Goal: Information Seeking & Learning: Learn about a topic

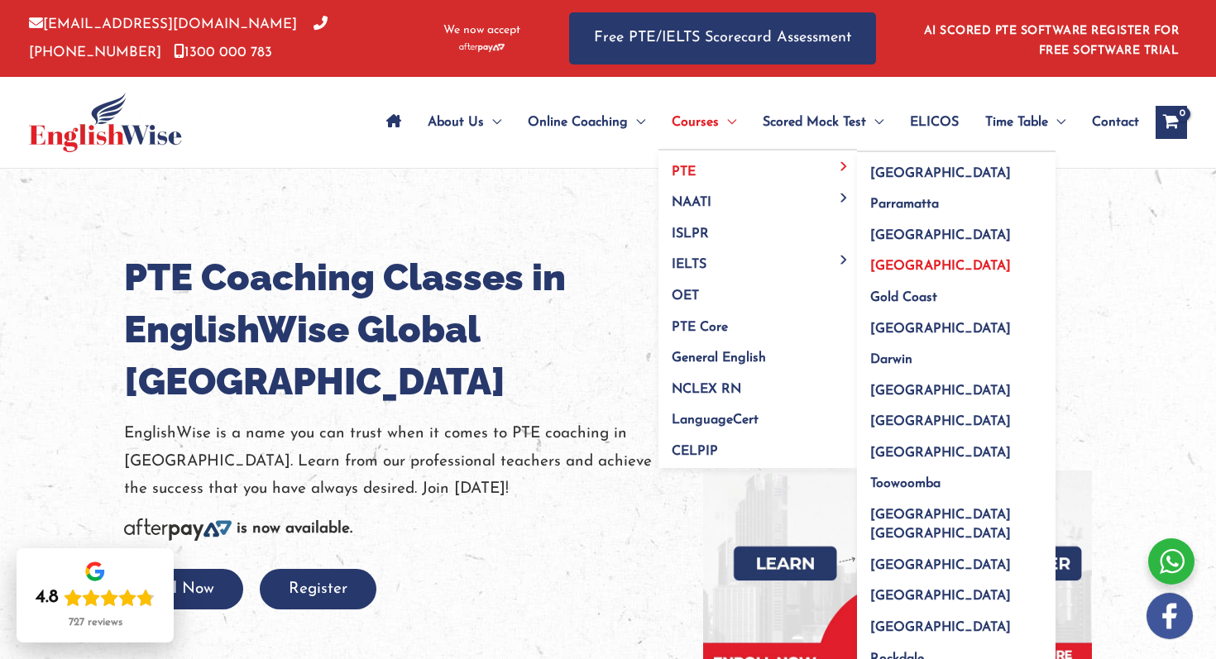
click at [722, 170] on link "PTE" at bounding box center [758, 166] width 199 height 31
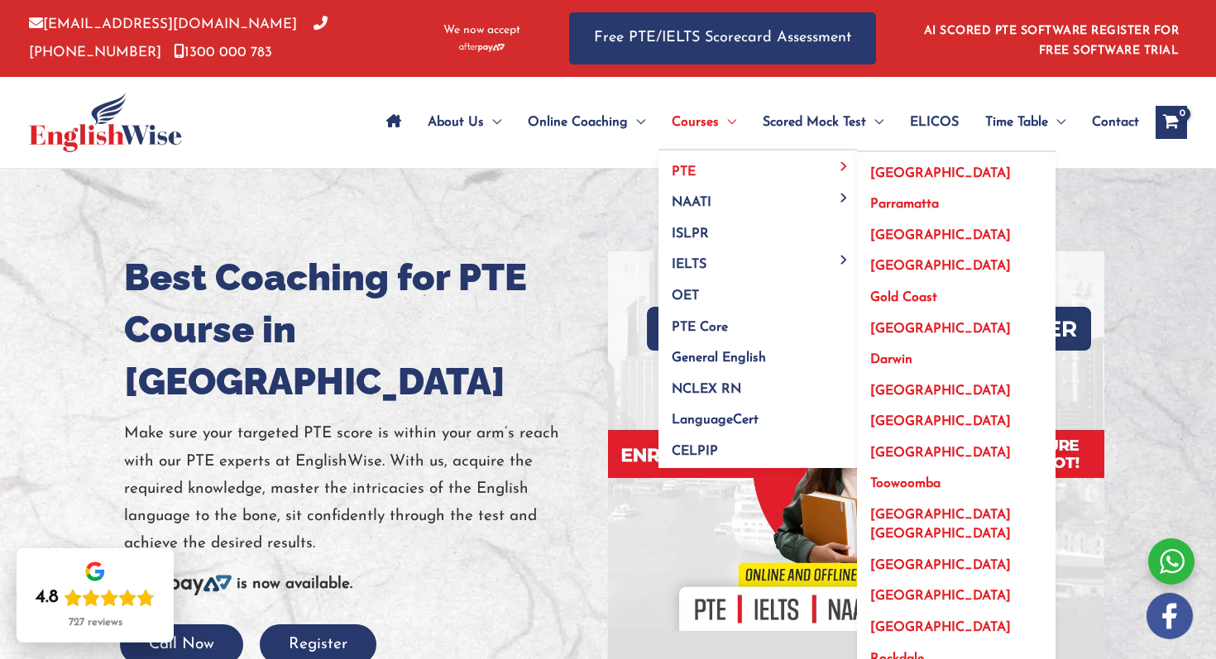
click at [679, 165] on link "PTE" at bounding box center [758, 166] width 199 height 31
click at [894, 266] on span "[GEOGRAPHIC_DATA]" at bounding box center [940, 266] width 141 height 13
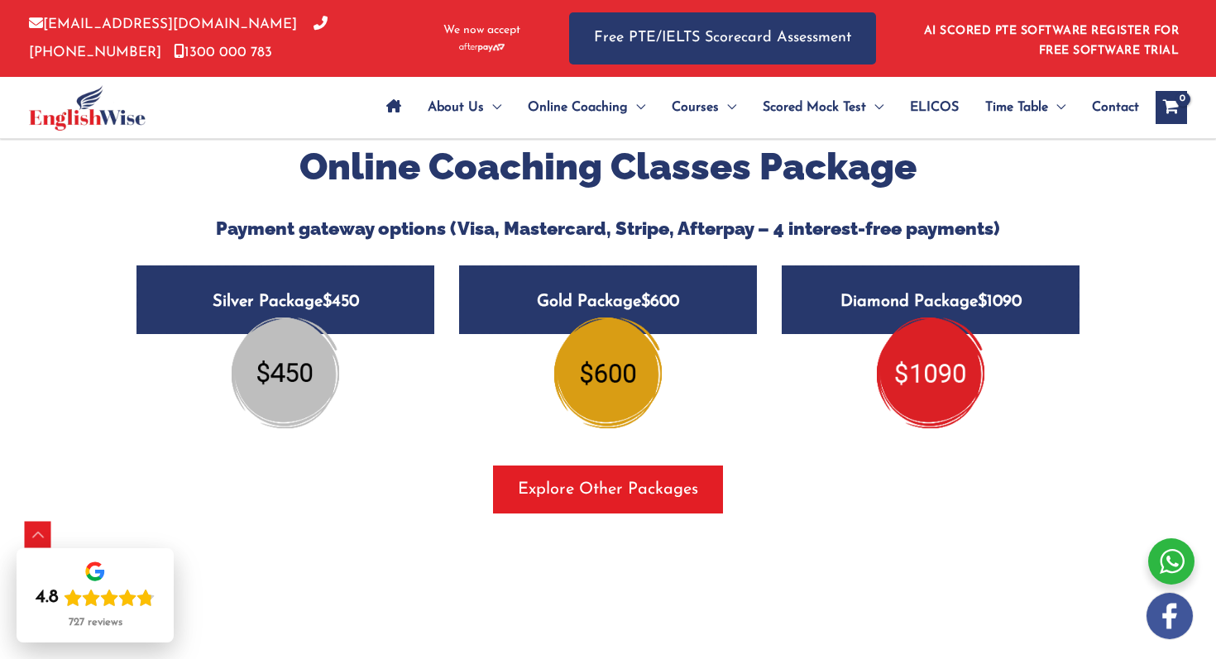
scroll to position [2000, 0]
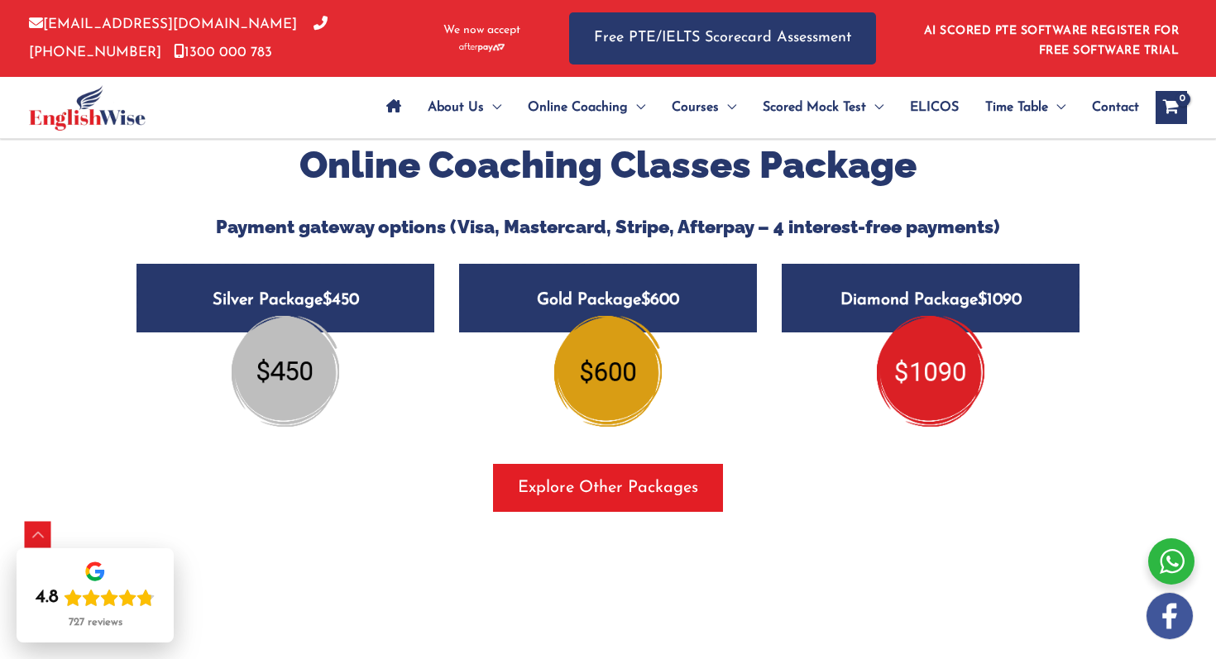
click at [308, 344] on img at bounding box center [286, 371] width 108 height 111
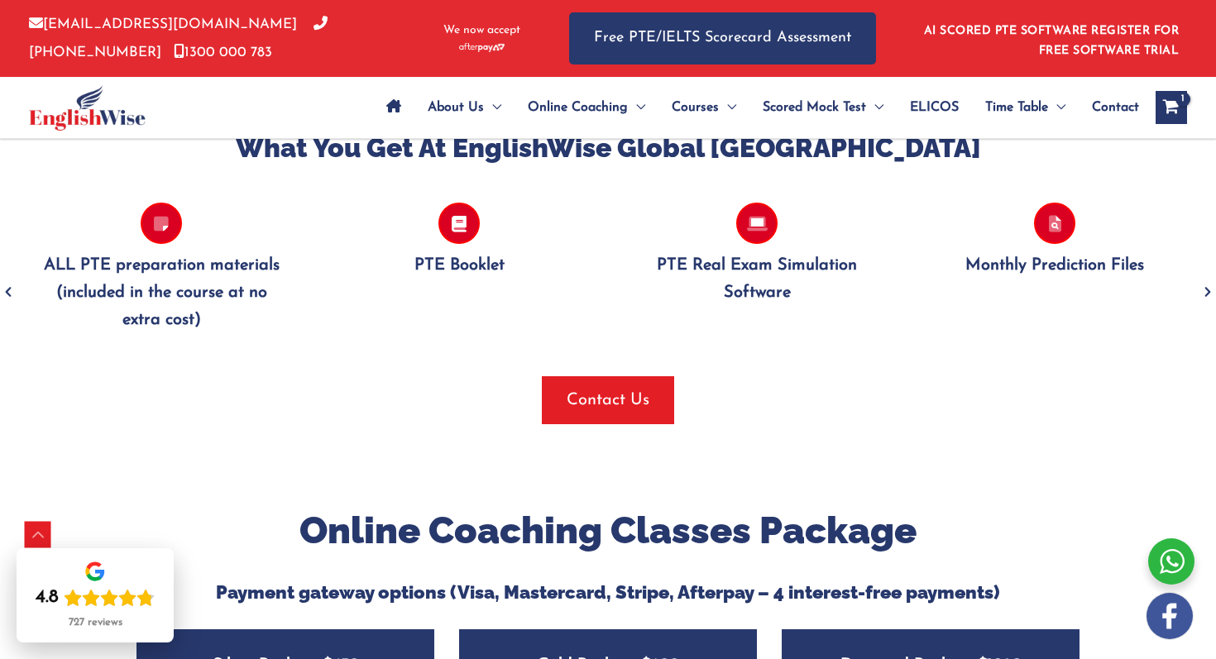
scroll to position [1632, 0]
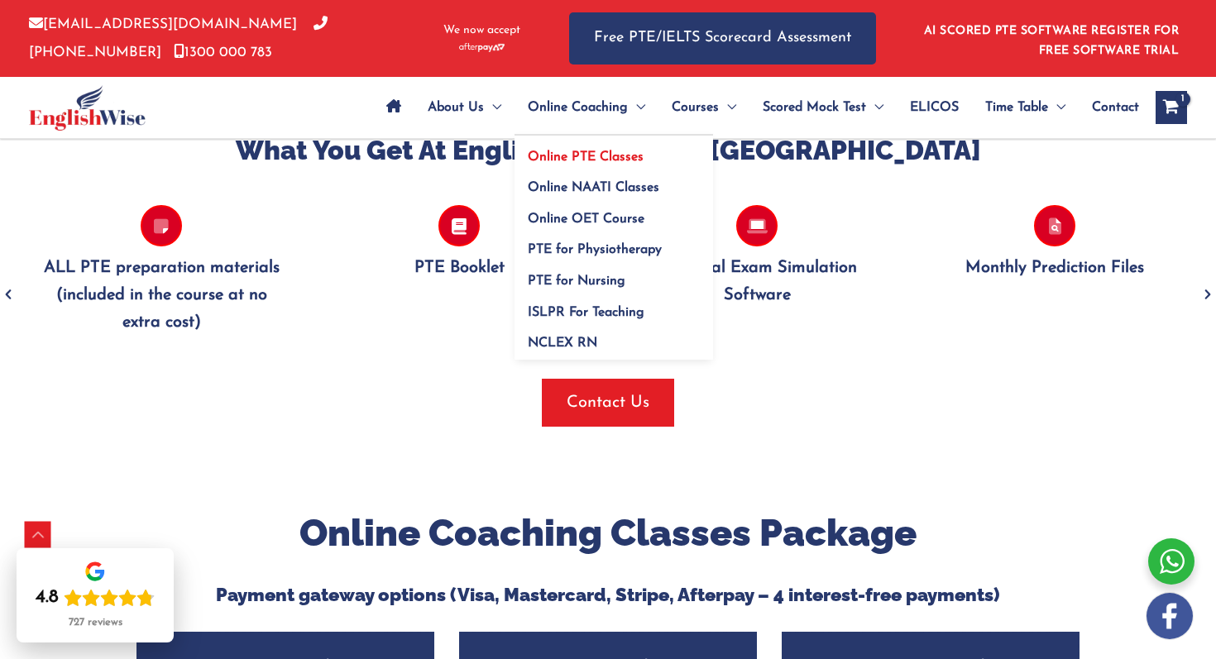
click at [614, 152] on span "Online PTE Classes" at bounding box center [586, 157] width 116 height 13
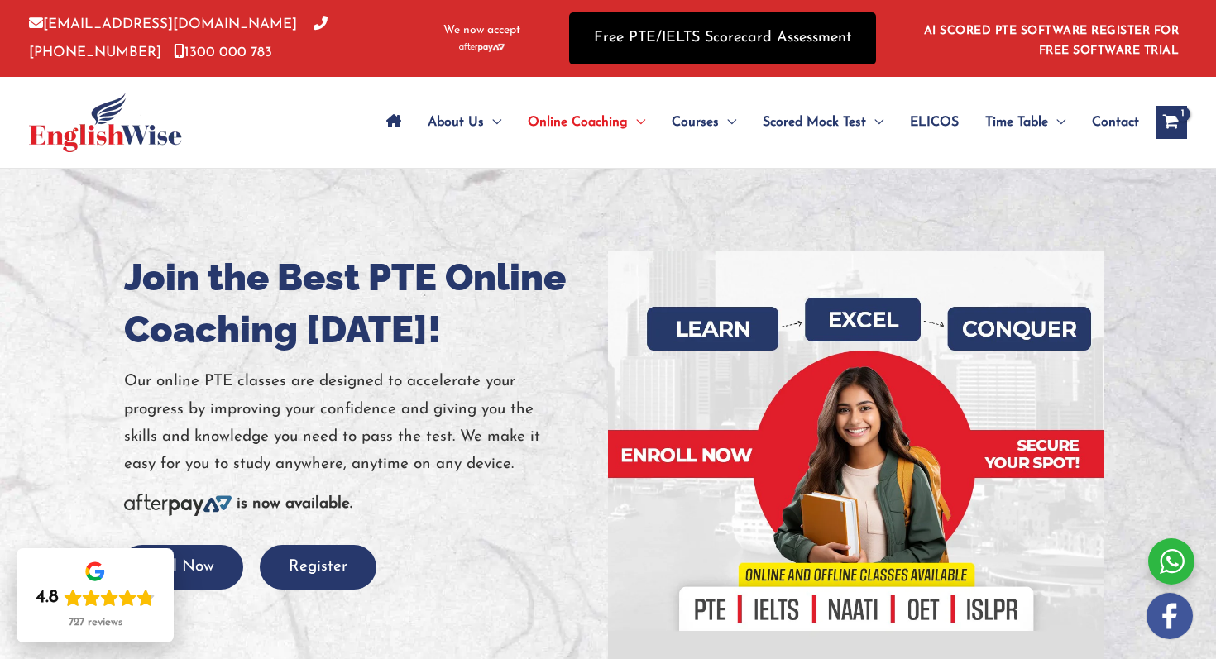
click at [635, 33] on link "Free PTE/IELTS Scorecard Assessment" at bounding box center [722, 38] width 307 height 52
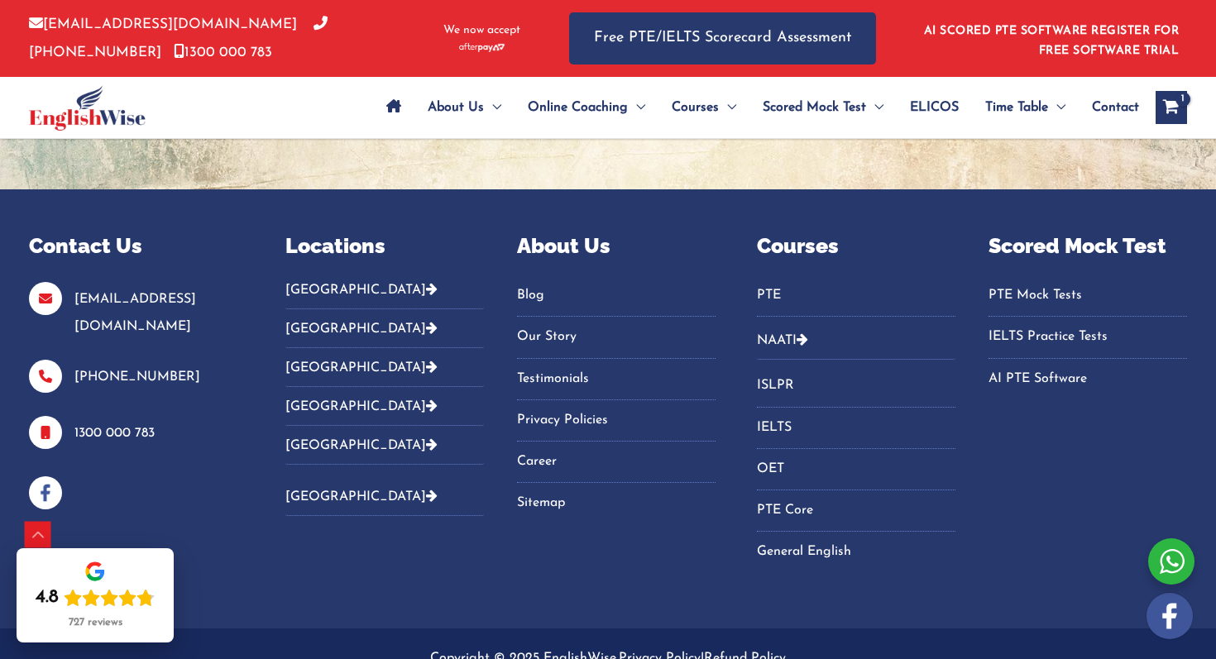
scroll to position [807, 0]
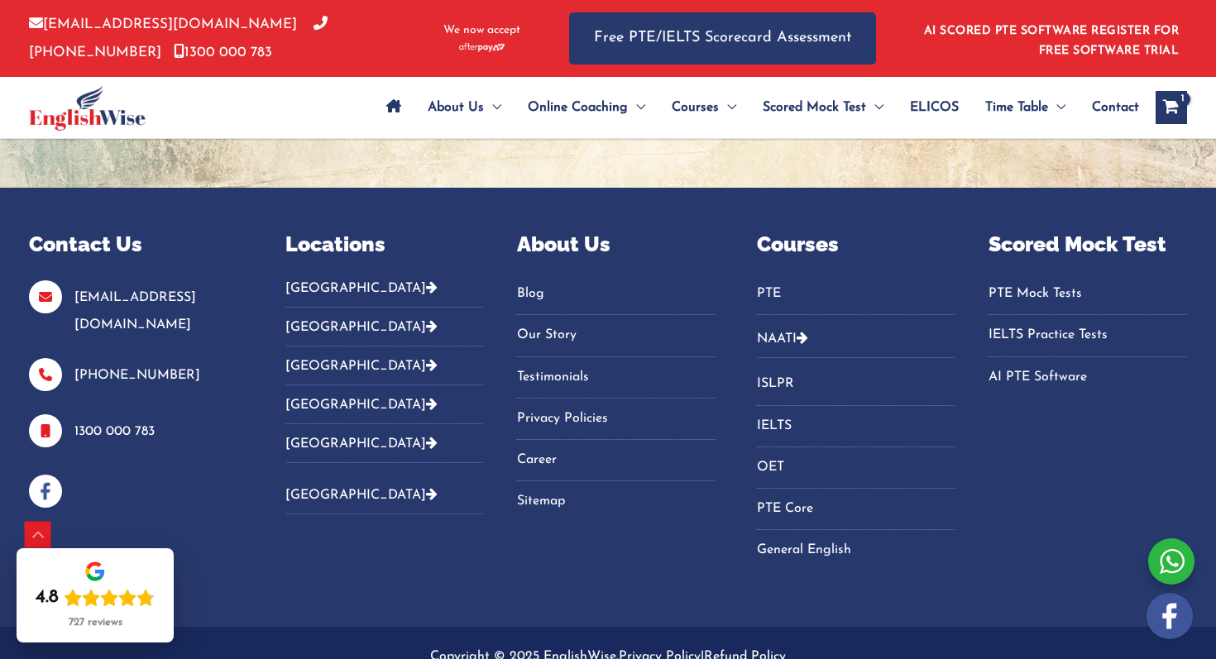
click at [426, 370] on icon "Footer Widget 2" at bounding box center [432, 364] width 12 height 13
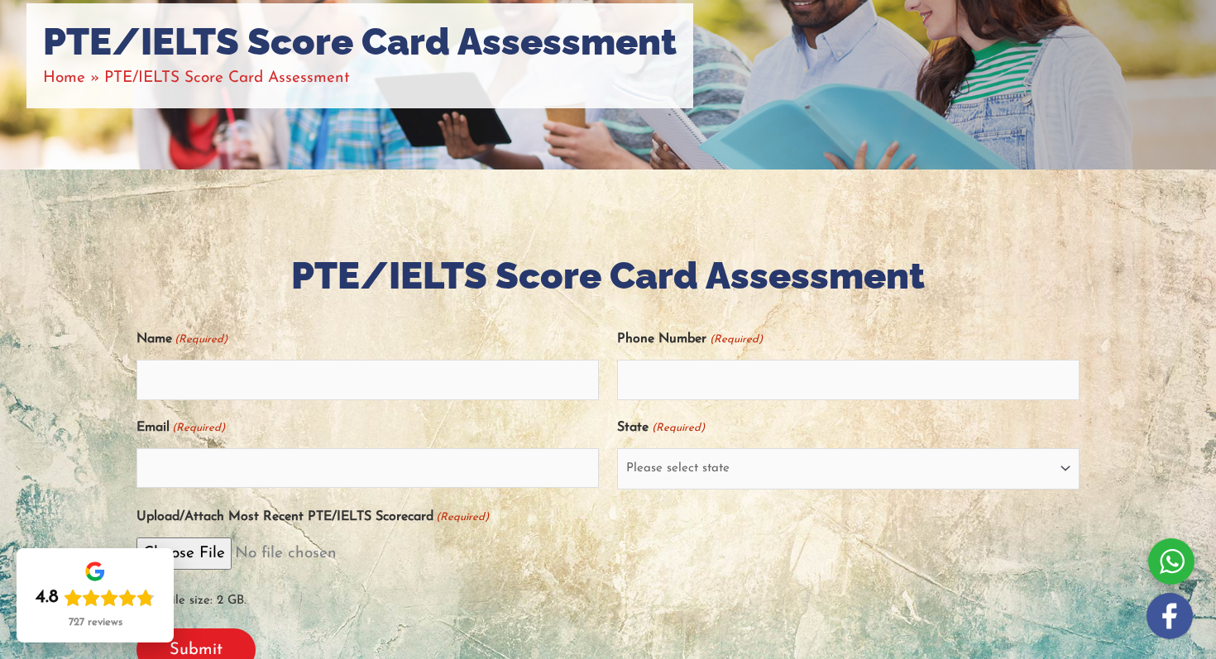
scroll to position [0, 0]
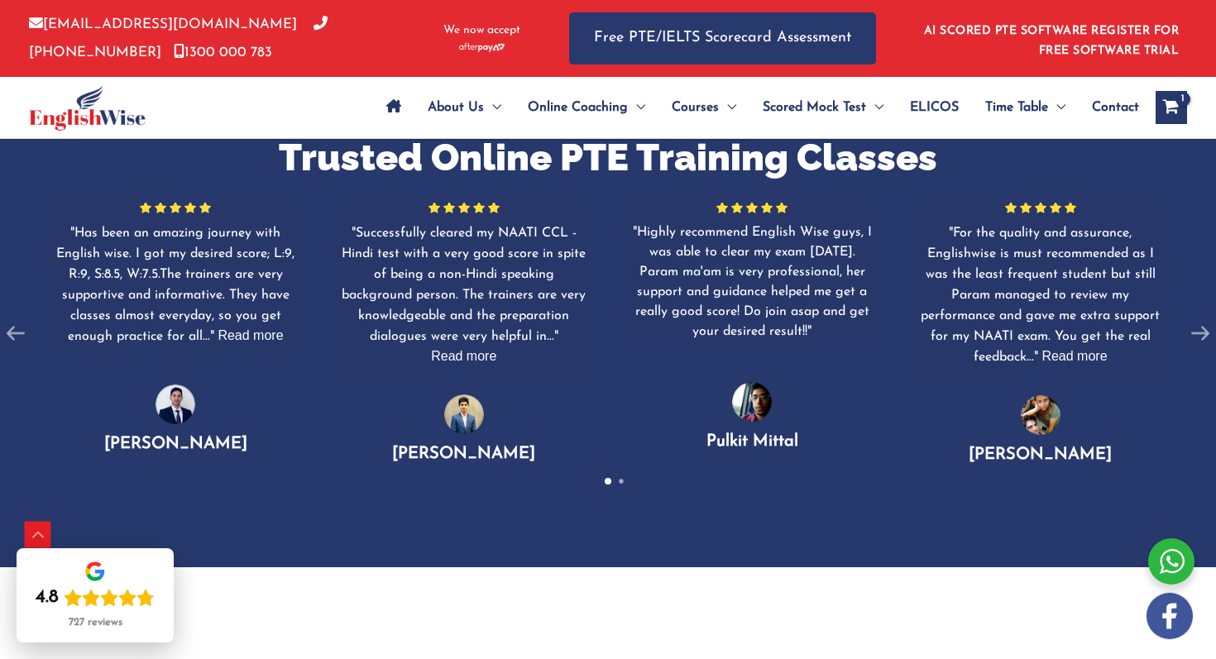
scroll to position [1108, 0]
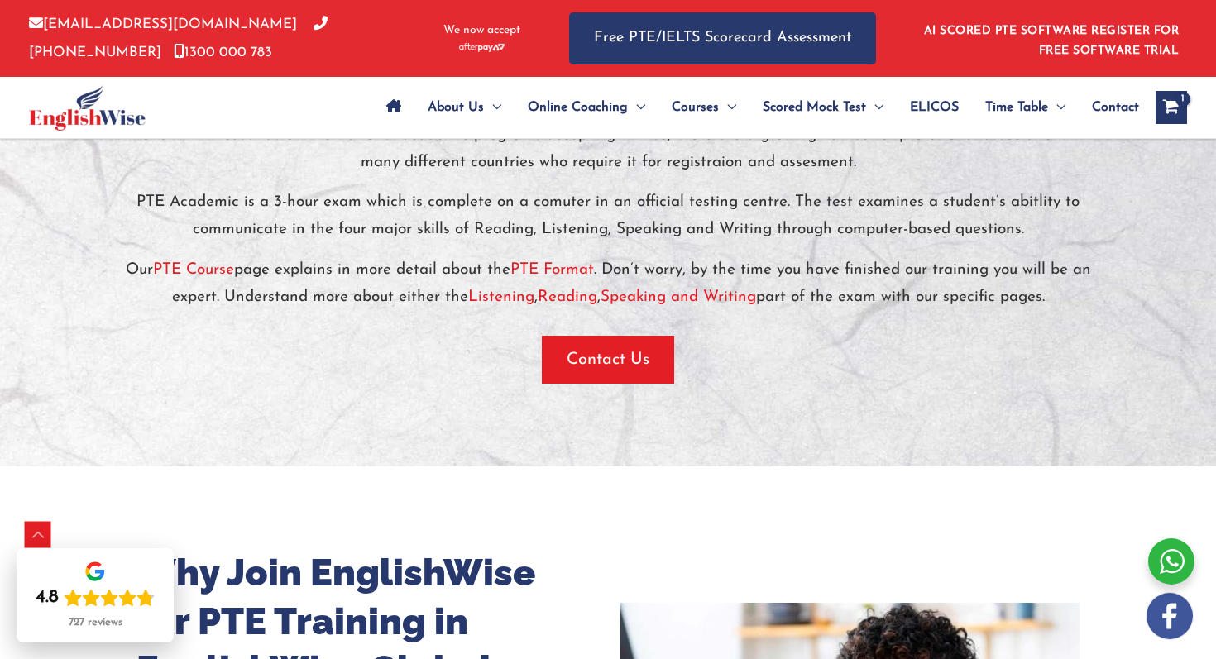
scroll to position [3414, 0]
